Goal: Find specific page/section: Find specific page/section

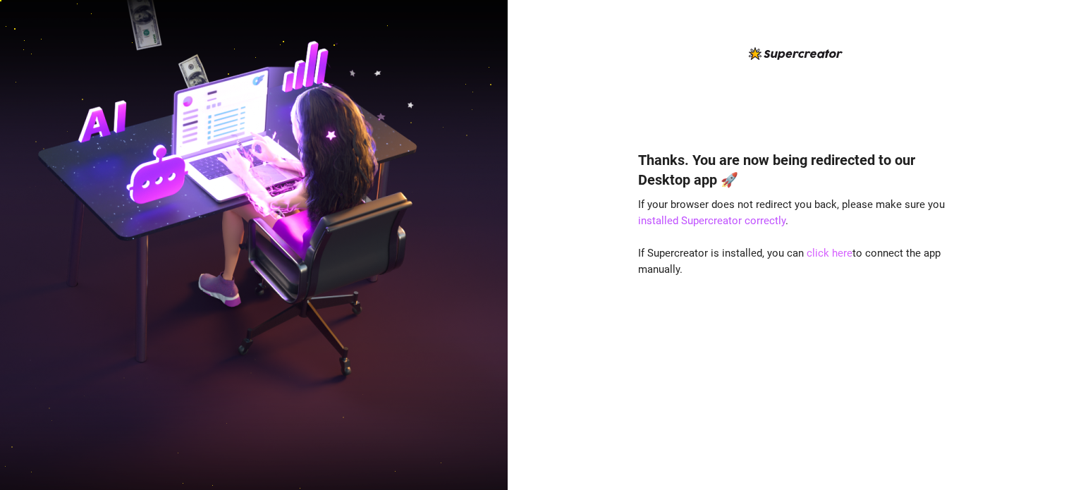
click at [824, 257] on link "click here" at bounding box center [830, 253] width 46 height 13
click at [818, 244] on div "Thanks. You are now being redirected to our Desktop app 🚀 If your browser does …" at bounding box center [795, 299] width 315 height 336
click at [818, 250] on link "click here" at bounding box center [830, 253] width 46 height 13
click at [826, 255] on link "click here" at bounding box center [830, 253] width 46 height 13
click at [831, 255] on link "click here" at bounding box center [830, 253] width 46 height 13
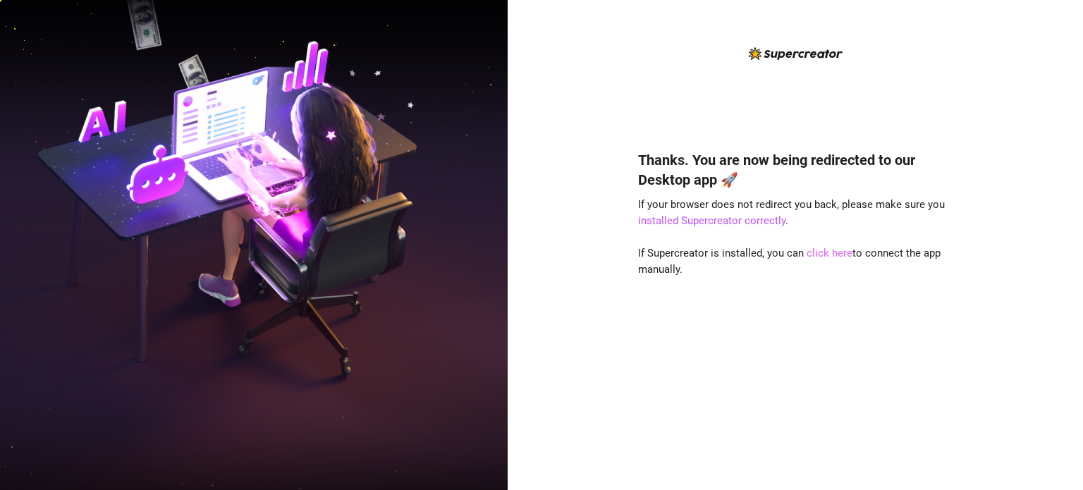
click at [820, 257] on link "click here" at bounding box center [830, 253] width 46 height 13
click at [832, 252] on link "click here" at bounding box center [830, 253] width 46 height 13
